Goal: Task Accomplishment & Management: Manage account settings

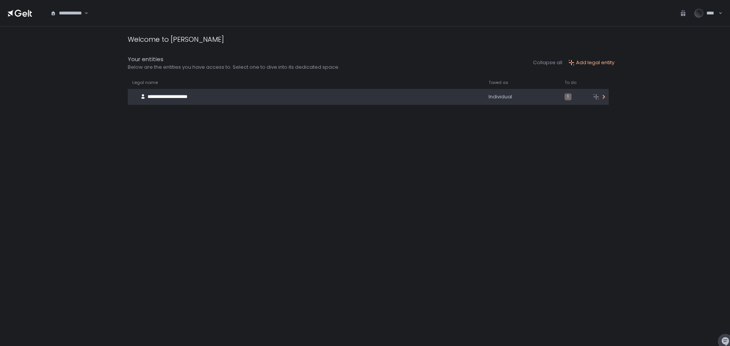
click at [488, 96] on div "Individual" at bounding box center [521, 97] width 67 height 7
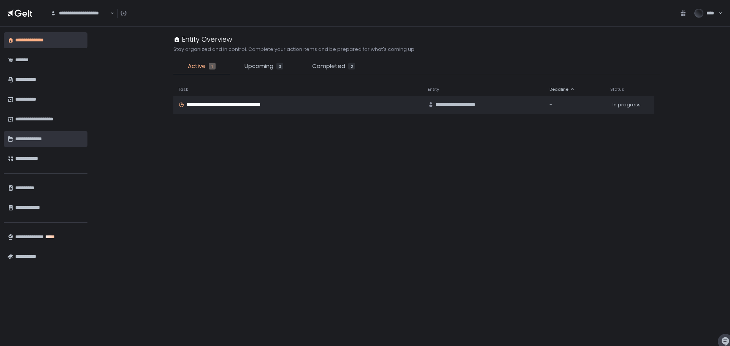
click at [36, 138] on div "**********" at bounding box center [49, 139] width 68 height 13
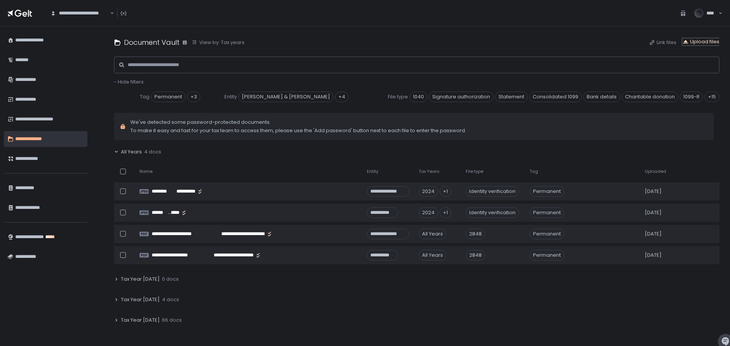
click at [703, 41] on div "Upload files" at bounding box center [700, 41] width 37 height 7
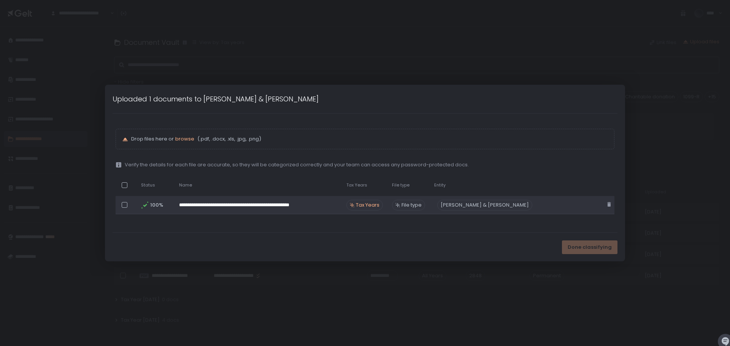
click at [379, 207] on span "Tax Years" at bounding box center [368, 205] width 24 height 7
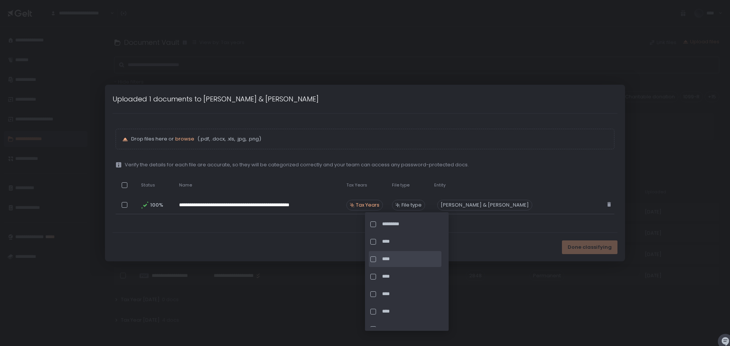
click at [375, 259] on div at bounding box center [373, 260] width 6 height 6
click at [496, 240] on div "Done classifying" at bounding box center [365, 247] width 520 height 29
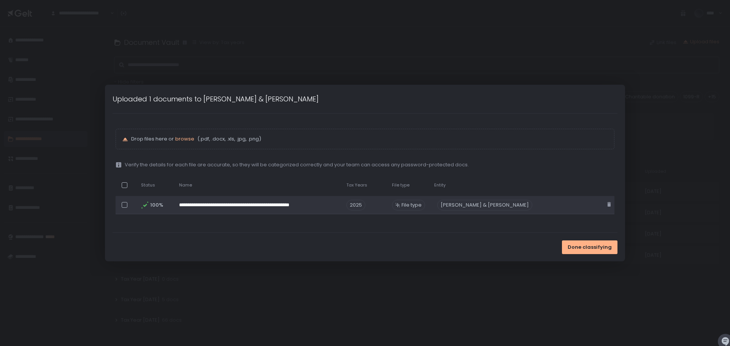
click at [422, 206] on span "File type" at bounding box center [411, 205] width 20 height 7
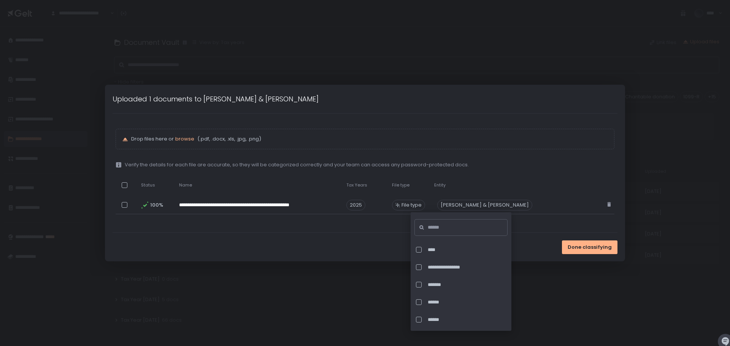
click at [371, 239] on div "Done classifying" at bounding box center [365, 247] width 520 height 29
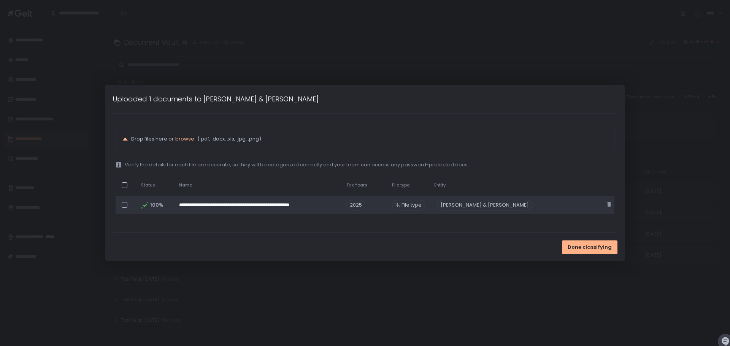
click at [400, 205] on icon at bounding box center [398, 205] width 4 height 4
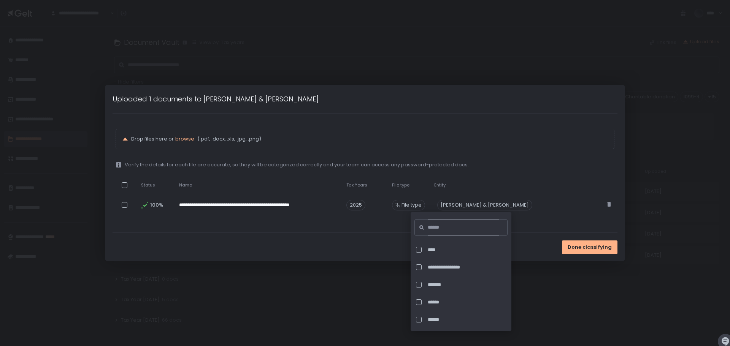
click at [433, 227] on input at bounding box center [463, 227] width 71 height 17
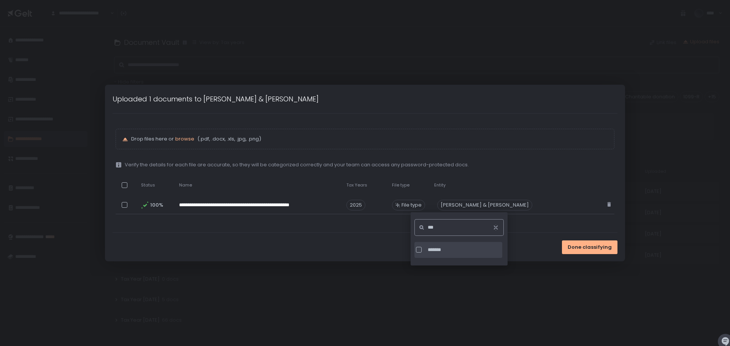
type input "***"
click at [420, 248] on div at bounding box center [419, 250] width 6 height 6
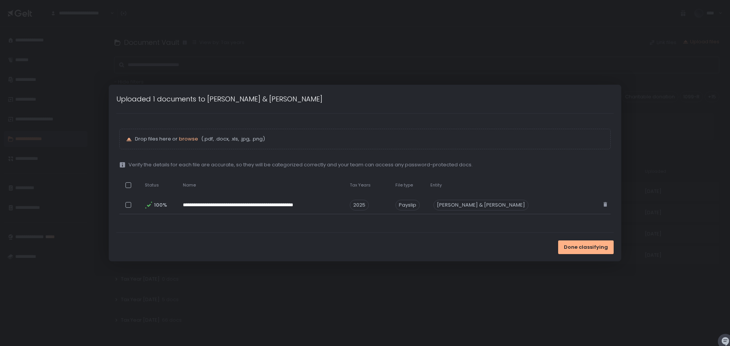
click at [519, 244] on div "Done classifying" at bounding box center [365, 247] width 513 height 29
click at [569, 246] on span "Done classifying" at bounding box center [586, 247] width 44 height 7
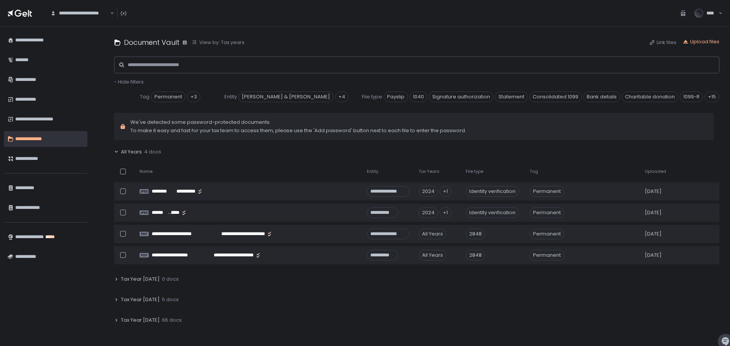
click at [143, 130] on span "To make it easy and fast for your tax team to access them, please use the 'Add …" at bounding box center [298, 130] width 336 height 7
click at [118, 151] on icon at bounding box center [116, 152] width 5 height 5
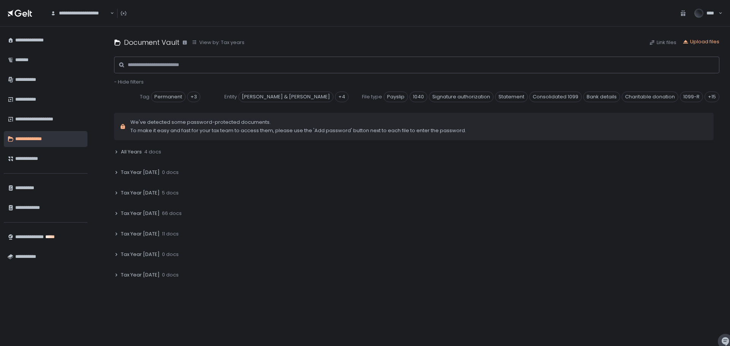
click at [130, 191] on span "Tax Year [DATE]" at bounding box center [140, 193] width 39 height 7
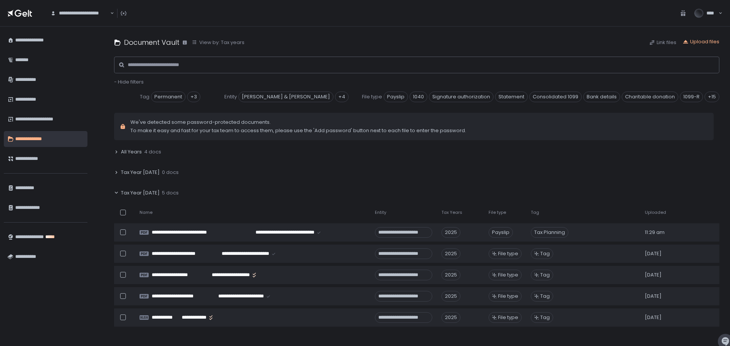
click at [242, 128] on span "To make it easy and fast for your tax team to access them, please use the 'Add …" at bounding box center [298, 130] width 336 height 7
click at [190, 122] on span "We've detected some password-protected documents." at bounding box center [298, 122] width 336 height 7
click at [125, 126] on icon at bounding box center [123, 127] width 6 height 6
